Goal: Task Accomplishment & Management: Use online tool/utility

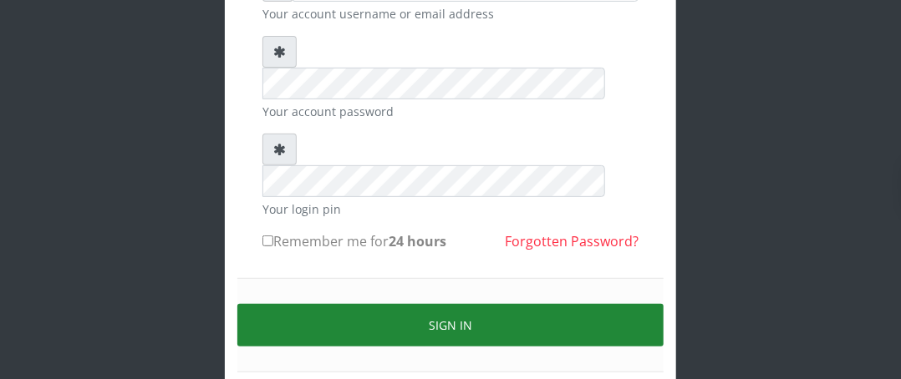
scroll to position [167, 0]
click at [368, 304] on button "Sign in" at bounding box center [450, 325] width 426 height 43
